Goal: Information Seeking & Learning: Learn about a topic

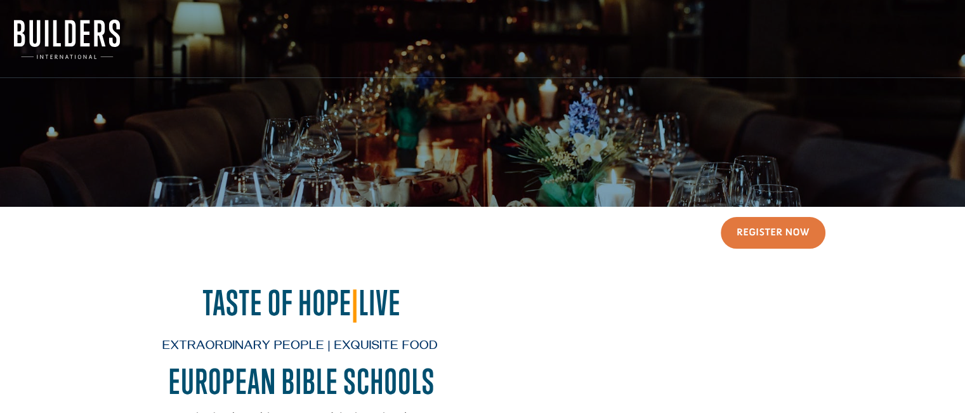
click at [51, 56] on img at bounding box center [67, 39] width 106 height 39
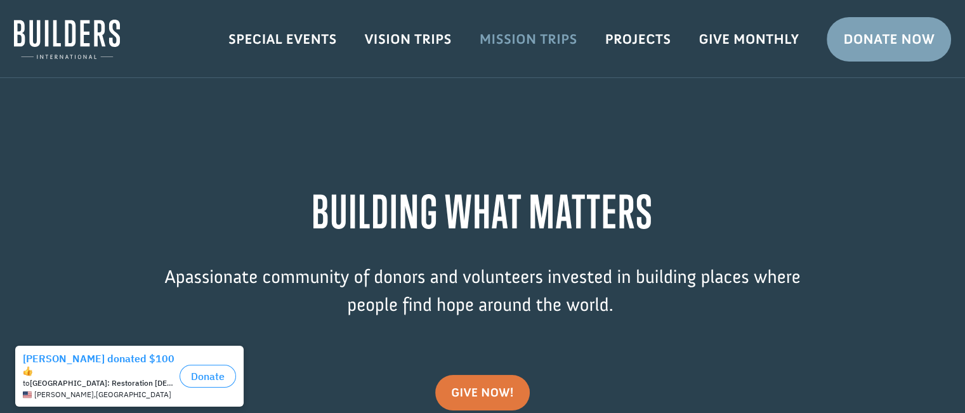
click at [498, 37] on link "Mission Trips" at bounding box center [529, 39] width 126 height 37
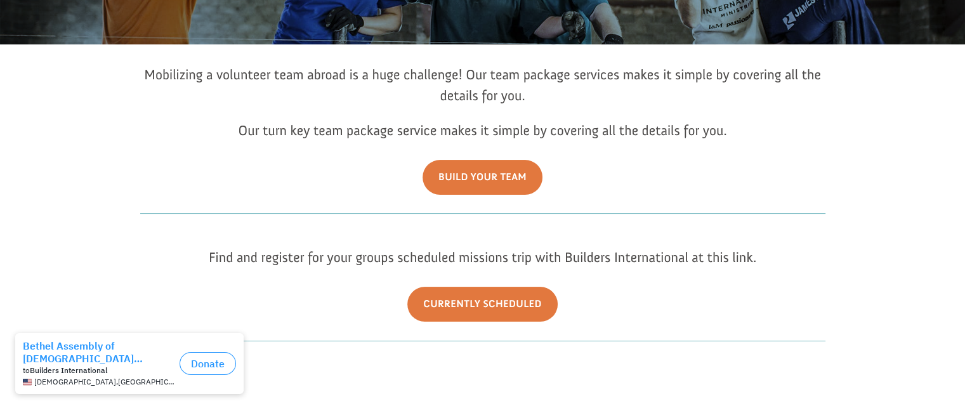
scroll to position [165, 0]
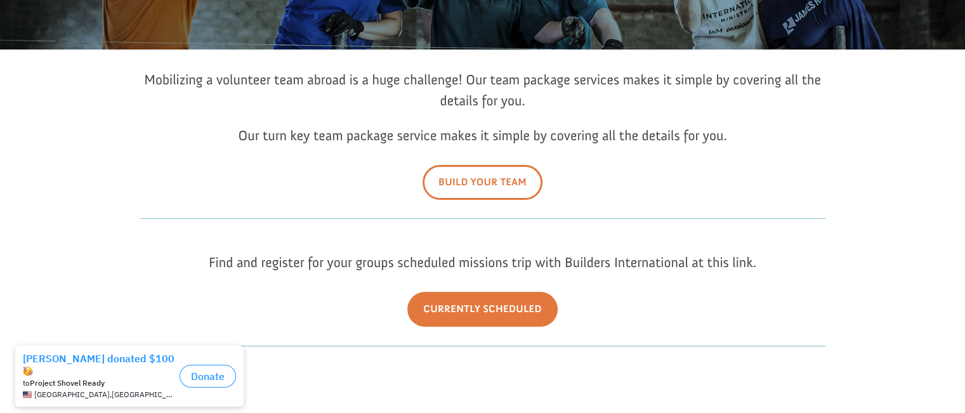
click at [494, 192] on link "Build Your Team" at bounding box center [483, 182] width 120 height 35
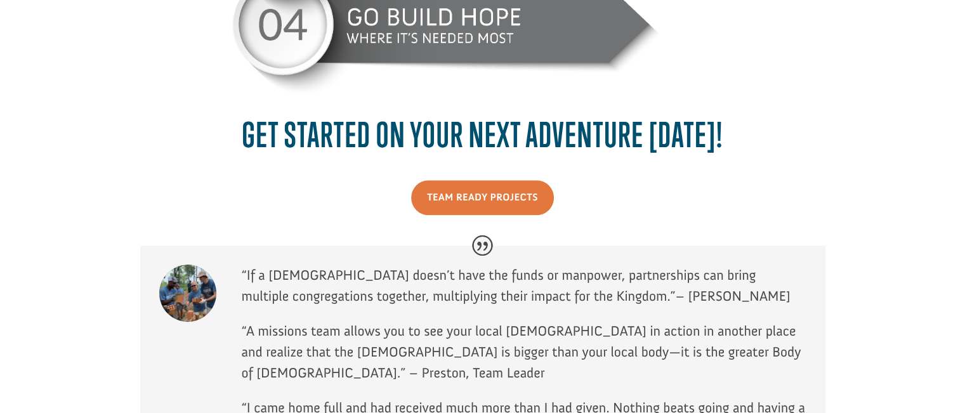
scroll to position [960, 0]
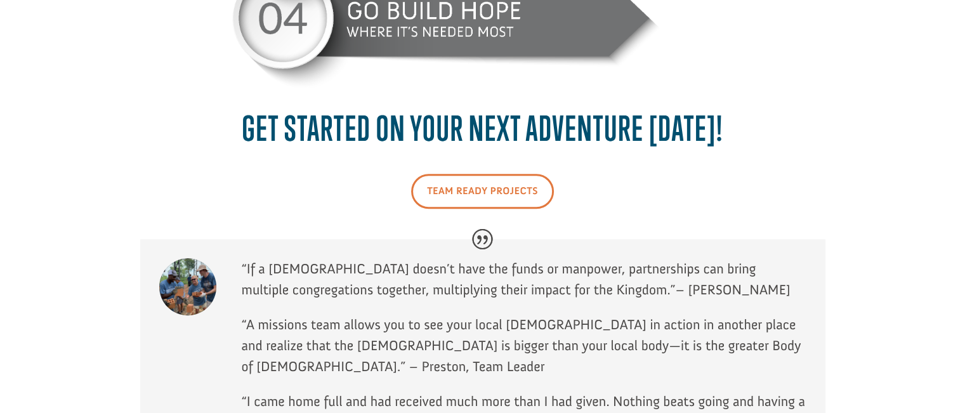
click at [496, 187] on link "Team Ready Projects" at bounding box center [482, 191] width 143 height 35
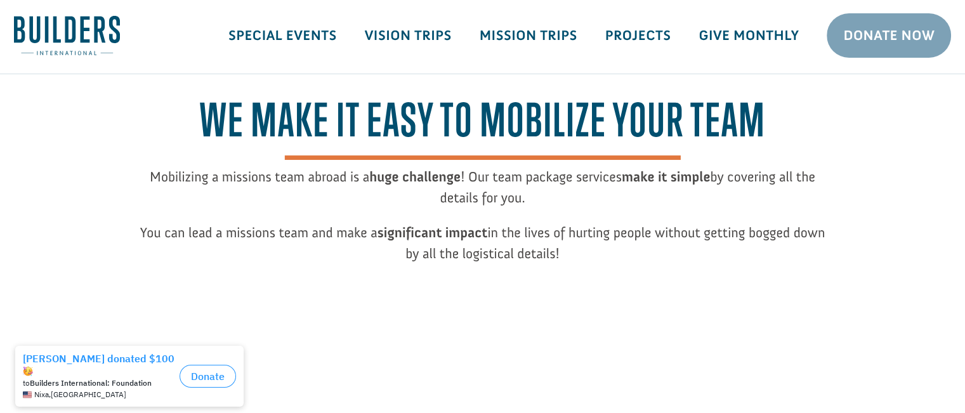
scroll to position [0, 0]
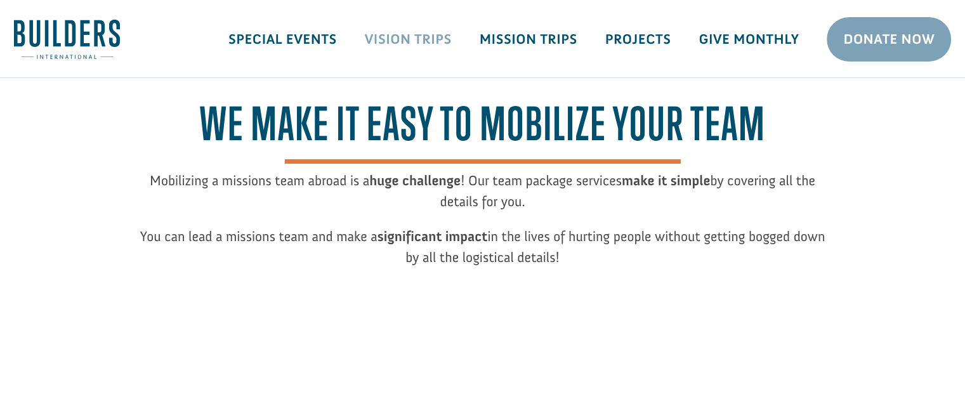
click at [399, 40] on link "Vision Trips" at bounding box center [408, 39] width 115 height 37
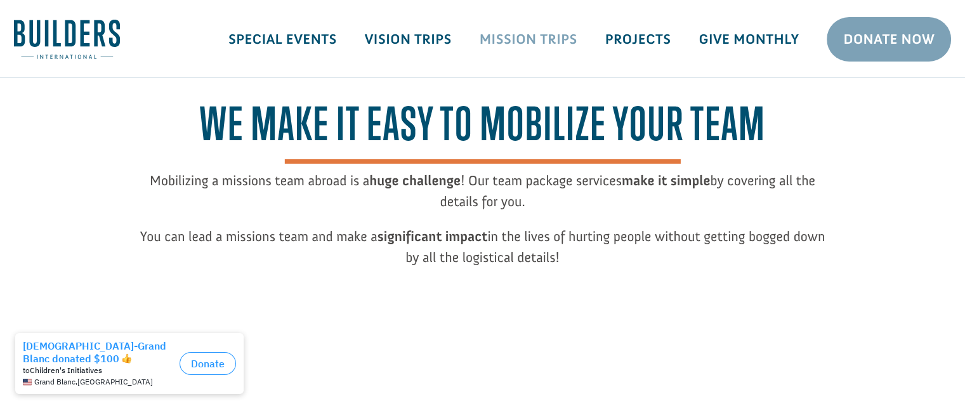
click at [537, 36] on link "Mission Trips" at bounding box center [529, 39] width 126 height 37
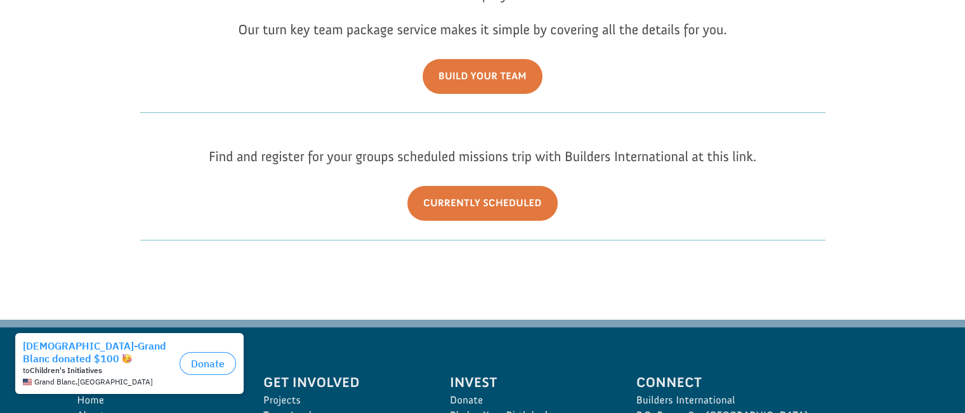
scroll to position [292, 0]
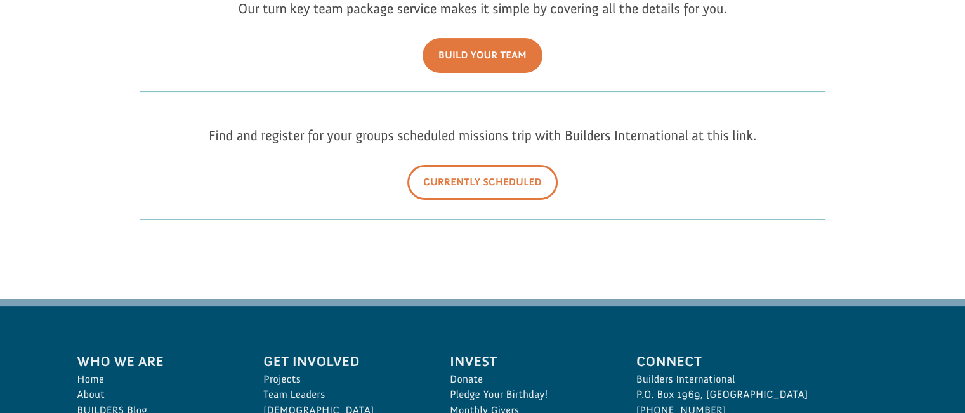
click at [484, 180] on link "Currently Scheduled" at bounding box center [482, 182] width 150 height 35
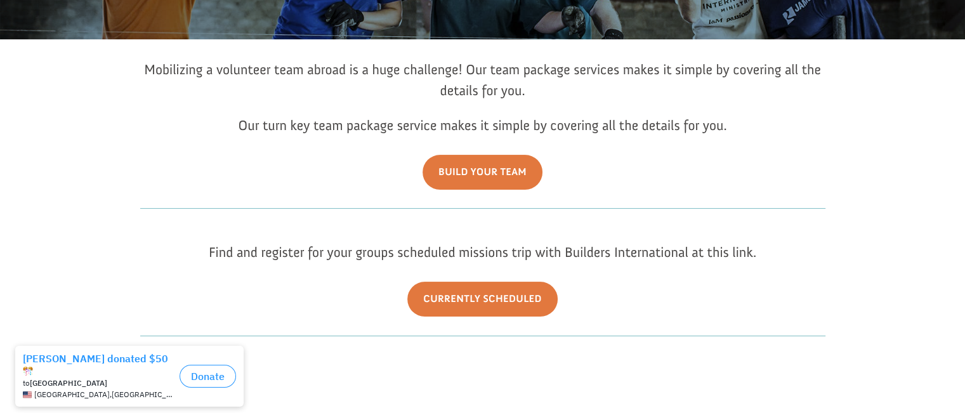
scroll to position [159, 0]
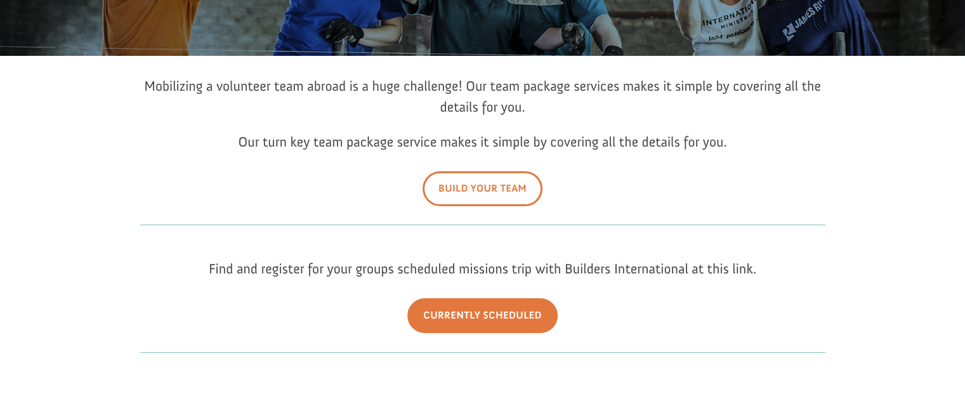
click at [489, 189] on link "Build Your Team" at bounding box center [483, 188] width 120 height 35
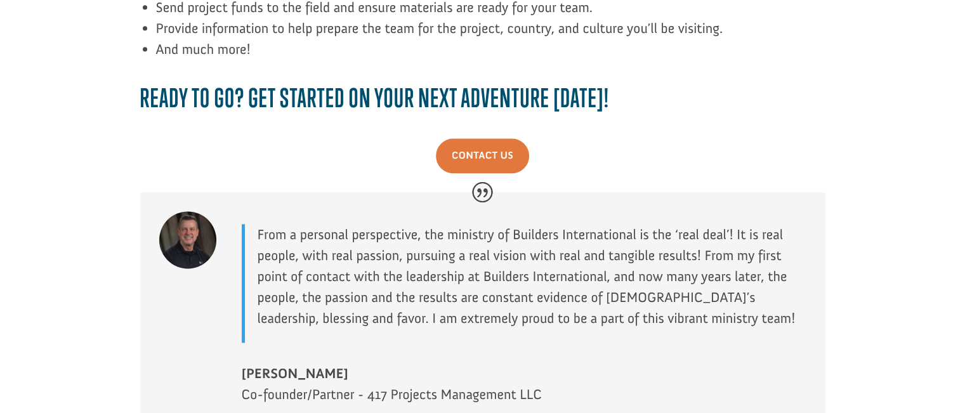
scroll to position [2052, 0]
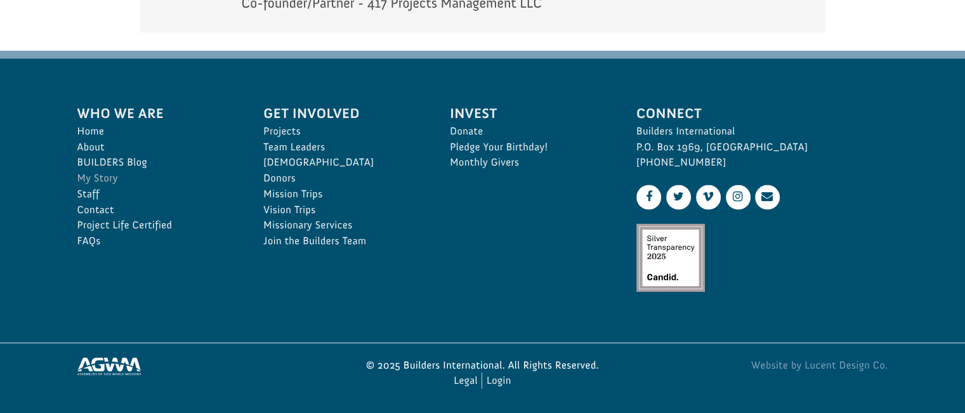
click at [106, 181] on link "My Story" at bounding box center [156, 179] width 159 height 16
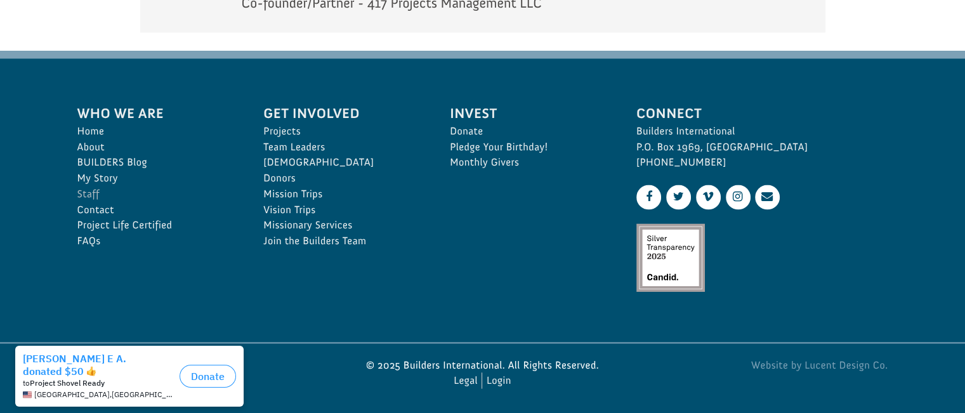
click at [88, 192] on link "Staff" at bounding box center [156, 195] width 159 height 16
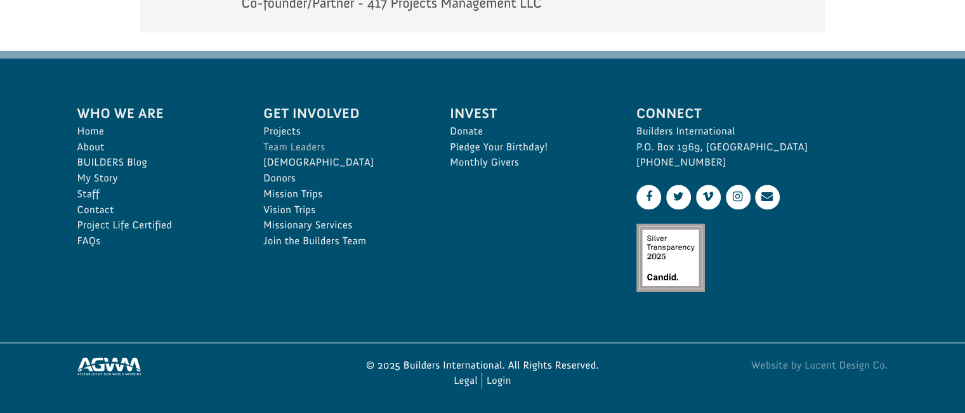
click at [290, 147] on link "Team Leaders" at bounding box center [342, 148] width 159 height 16
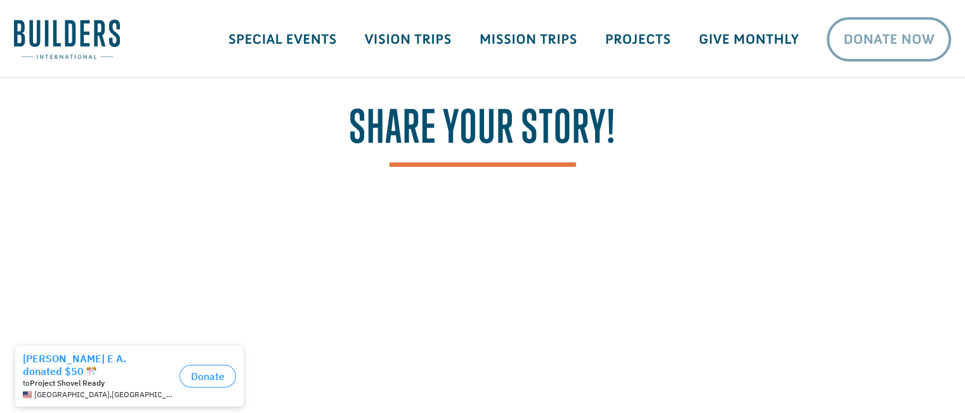
drag, startPoint x: 969, startPoint y: 55, endPoint x: 913, endPoint y: 17, distance: 67.6
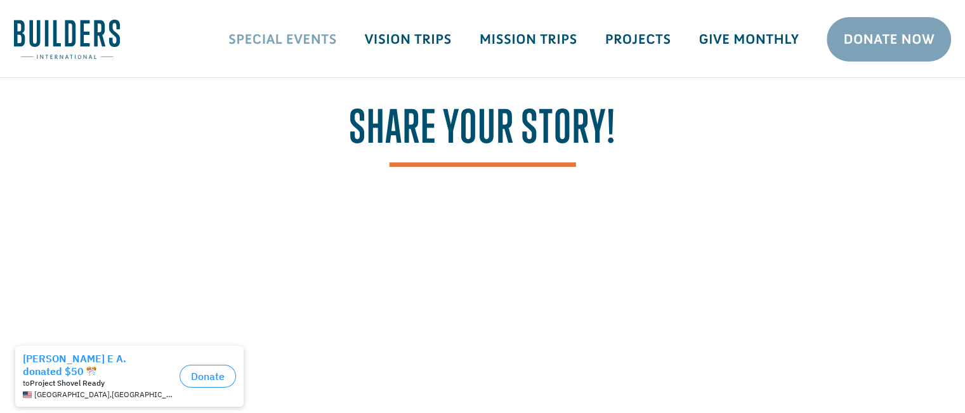
click at [328, 41] on link "Special Events" at bounding box center [282, 39] width 136 height 37
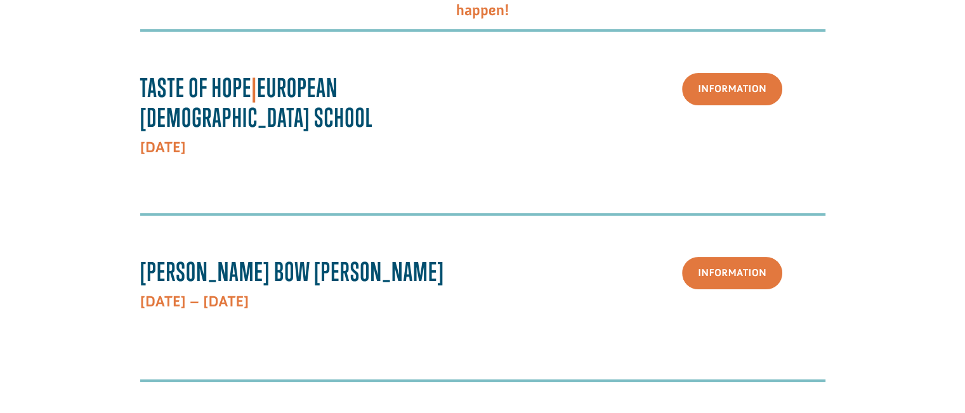
scroll to position [280, 0]
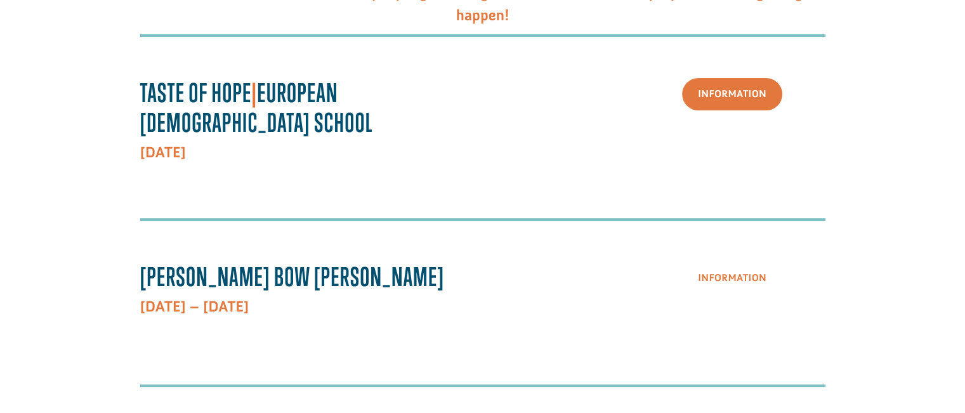
click at [748, 262] on link "Information" at bounding box center [732, 278] width 100 height 32
click at [948, 147] on section "When God’s people gather together around a common purpose, amazing things happe…" at bounding box center [482, 294] width 965 height 719
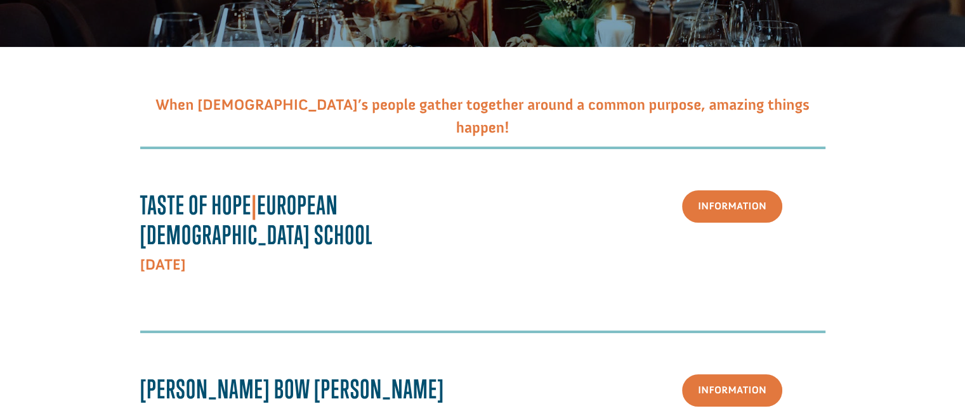
scroll to position [0, 0]
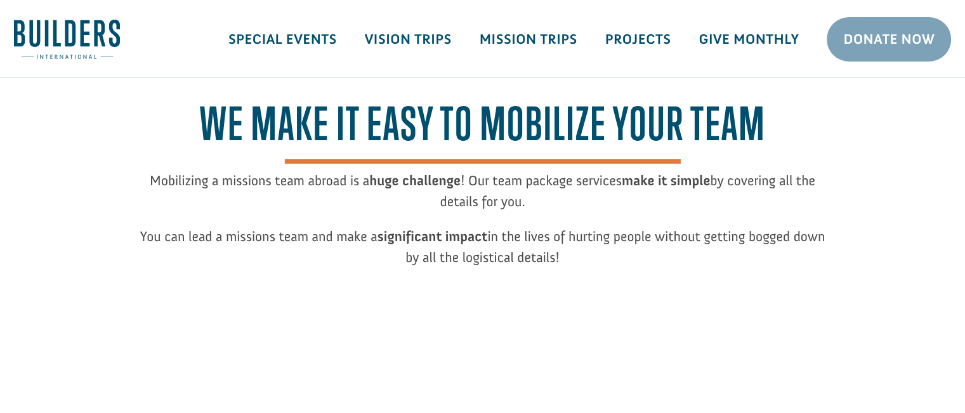
scroll to position [2052, 0]
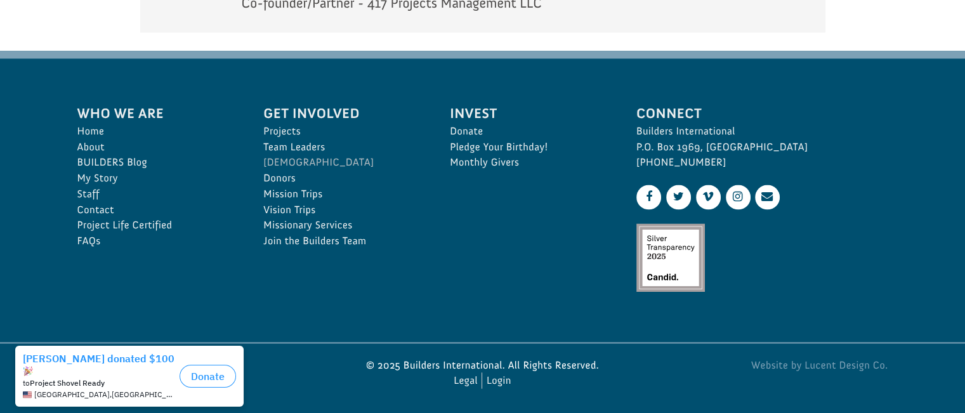
click at [282, 160] on link "[DEMOGRAPHIC_DATA]" at bounding box center [342, 163] width 159 height 16
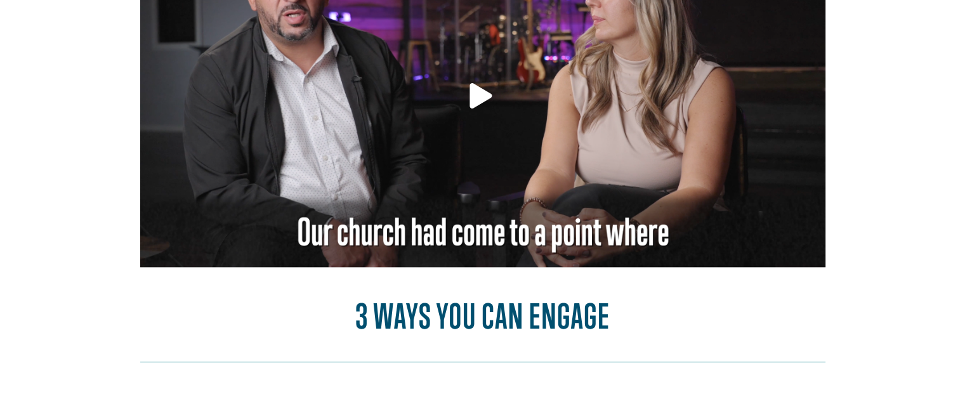
scroll to position [959, 0]
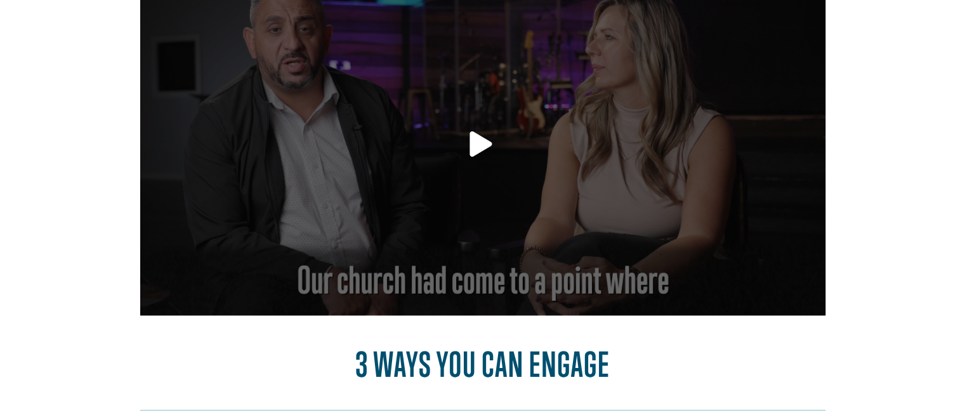
click at [467, 166] on div at bounding box center [482, 144] width 685 height 343
